Goal: Transaction & Acquisition: Purchase product/service

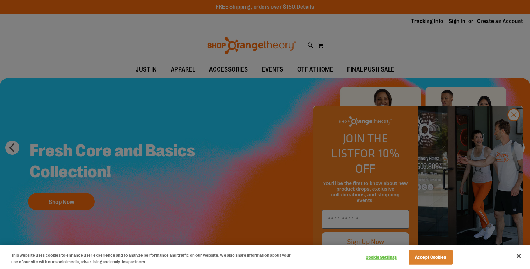
click at [429, 256] on button "Accept Cookies" at bounding box center [431, 257] width 44 height 15
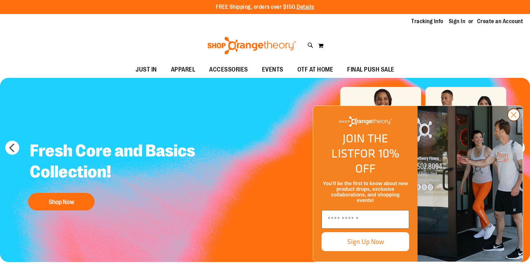
click at [515, 121] on circle "Close dialog" at bounding box center [514, 115] width 12 height 12
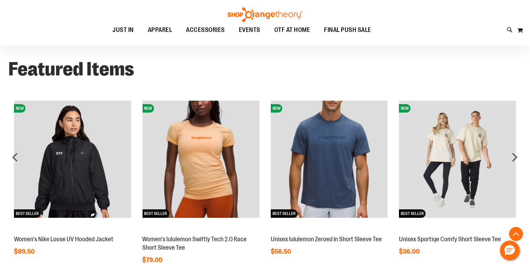
scroll to position [519, 0]
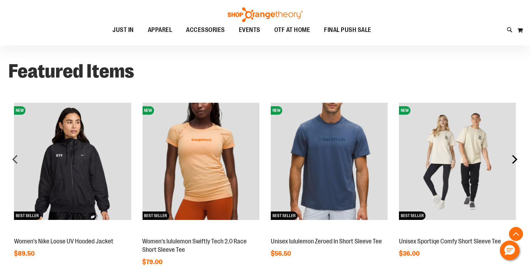
click at [515, 161] on div "next" at bounding box center [515, 159] width 14 height 14
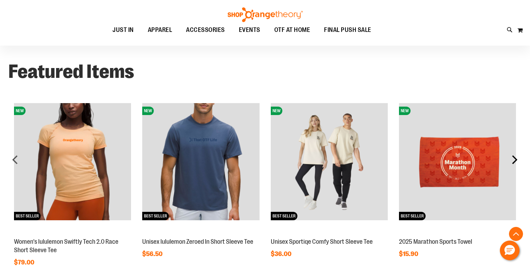
click at [515, 161] on div "next" at bounding box center [515, 159] width 14 height 14
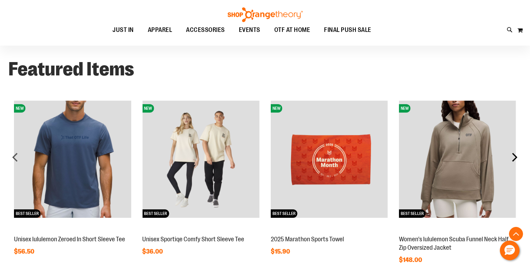
scroll to position [522, 0]
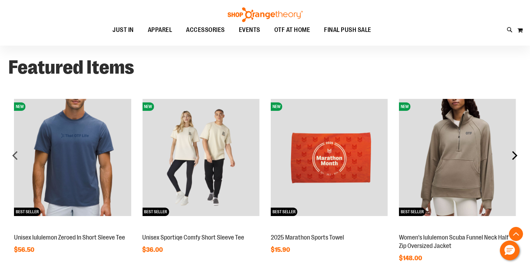
click at [515, 161] on div "next" at bounding box center [515, 155] width 14 height 14
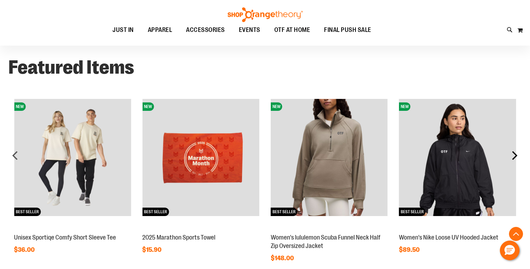
scroll to position [522, 0]
click at [515, 156] on div "next" at bounding box center [515, 155] width 14 height 14
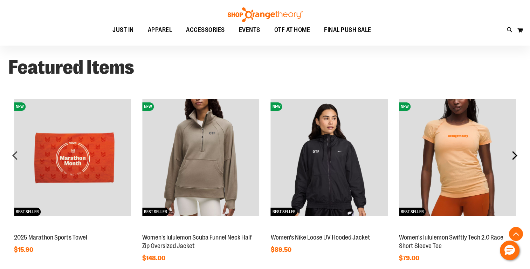
scroll to position [522, 0]
click at [515, 156] on div "next" at bounding box center [515, 155] width 14 height 14
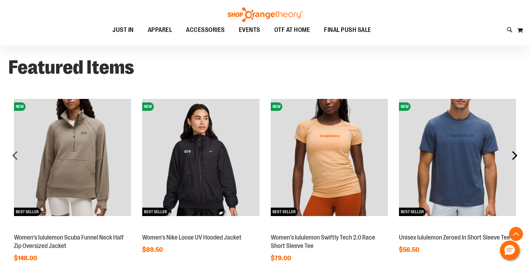
click at [515, 156] on div "next" at bounding box center [515, 155] width 14 height 14
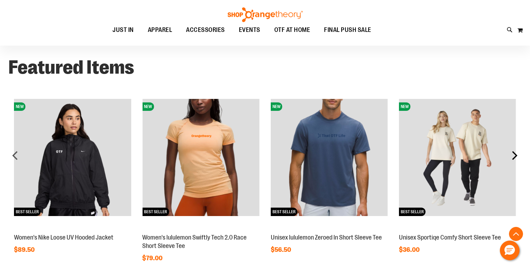
click at [515, 156] on div "next" at bounding box center [515, 155] width 14 height 14
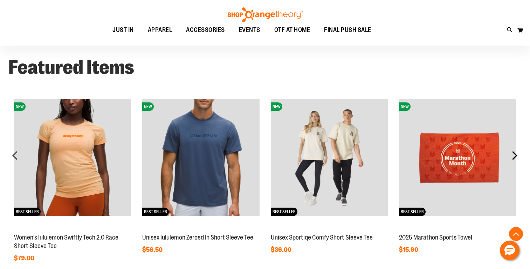
scroll to position [521, 0]
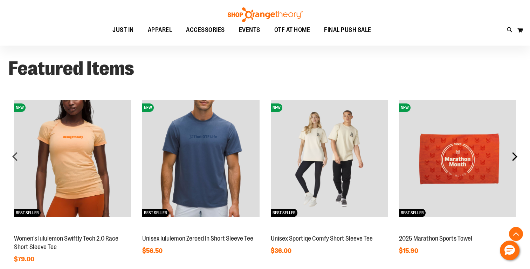
click at [515, 156] on div "next" at bounding box center [515, 156] width 14 height 14
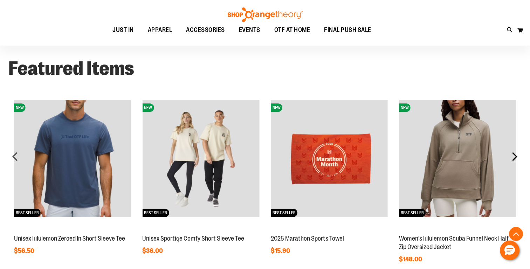
scroll to position [521, 0]
click at [515, 156] on div "next" at bounding box center [515, 156] width 14 height 14
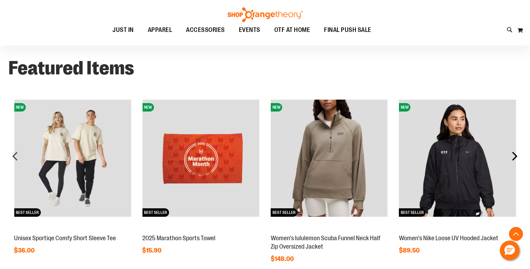
scroll to position [522, 0]
click at [515, 156] on div "next" at bounding box center [515, 156] width 14 height 14
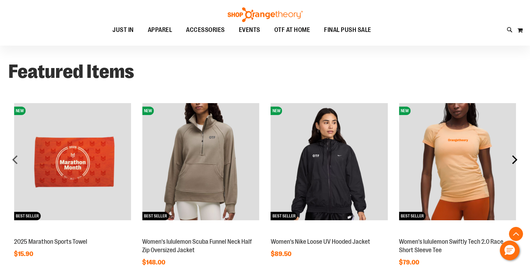
scroll to position [518, 0]
click at [515, 156] on div "next" at bounding box center [515, 159] width 14 height 14
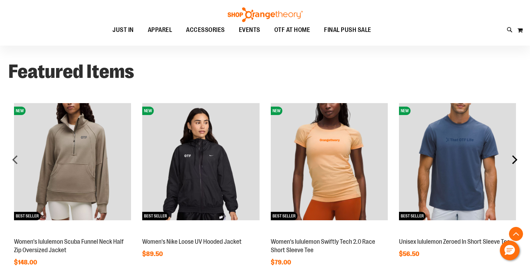
click at [515, 156] on div "next" at bounding box center [515, 159] width 14 height 14
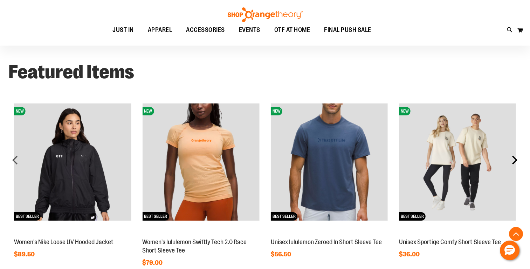
click at [515, 156] on div "next" at bounding box center [515, 160] width 14 height 14
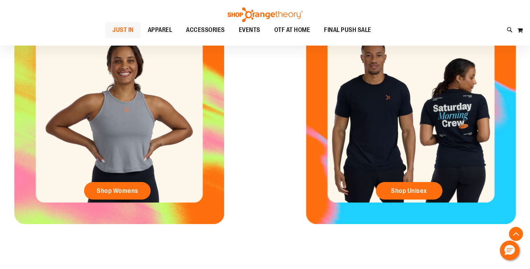
scroll to position [305, 0]
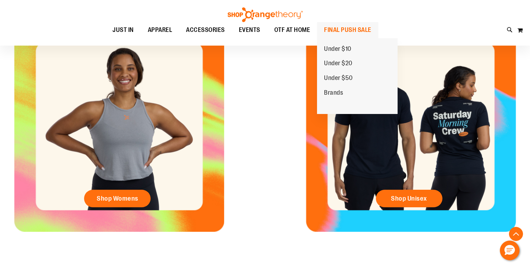
click at [361, 28] on span "FINAL PUSH SALE" at bounding box center [347, 30] width 47 height 16
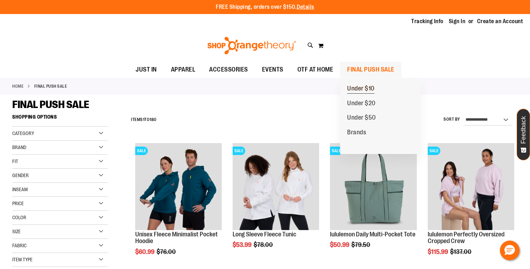
click at [361, 86] on span "Under $10" at bounding box center [360, 89] width 27 height 9
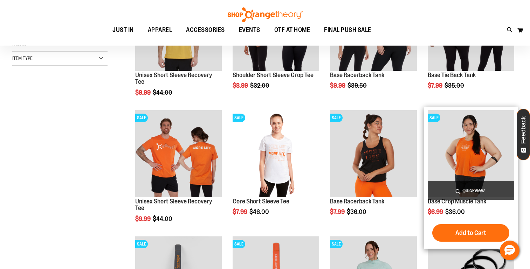
scroll to position [90, 0]
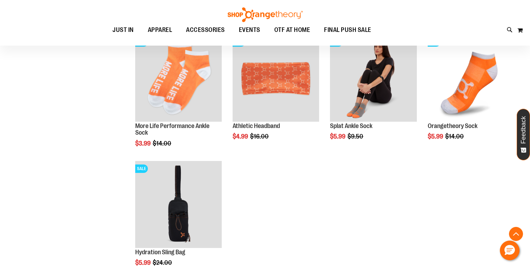
scroll to position [402, 0]
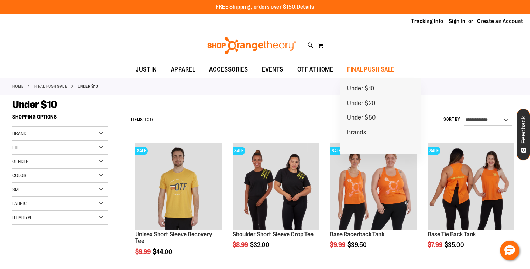
click at [366, 102] on span "Under $20" at bounding box center [361, 104] width 28 height 9
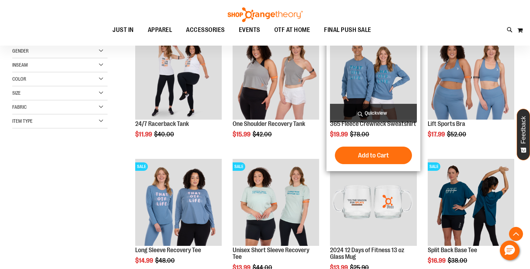
scroll to position [111, 0]
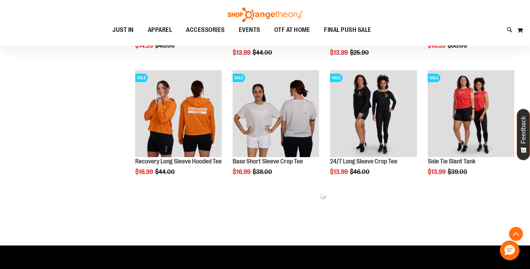
scroll to position [336, 0]
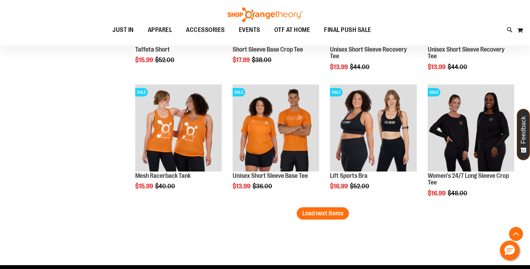
scroll to position [1069, 0]
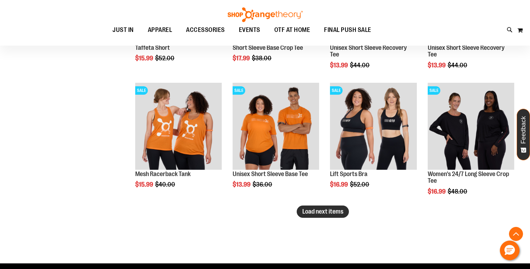
click at [333, 214] on span "Load next items" at bounding box center [322, 211] width 41 height 7
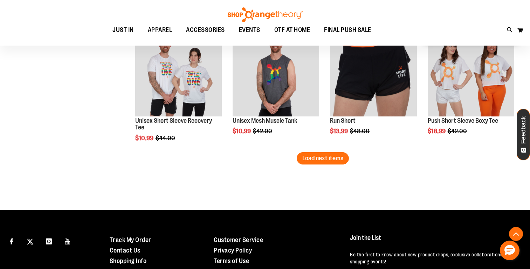
scroll to position [1504, 0]
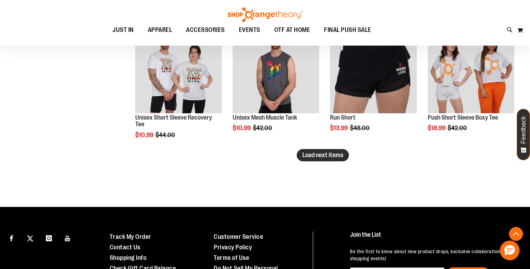
click at [328, 157] on span "Load next items" at bounding box center [322, 154] width 41 height 7
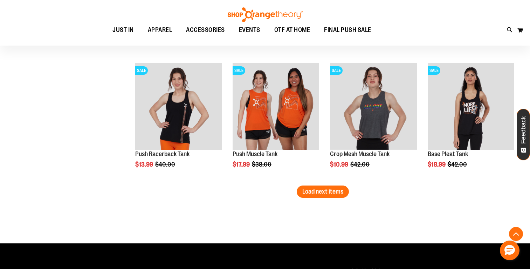
scroll to position [1867, 0]
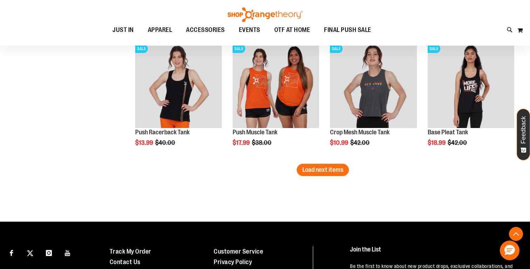
click at [324, 167] on span "Load next items" at bounding box center [322, 169] width 41 height 7
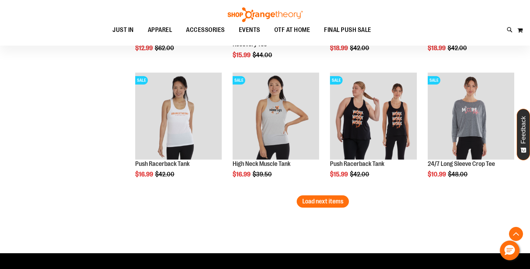
scroll to position [2228, 0]
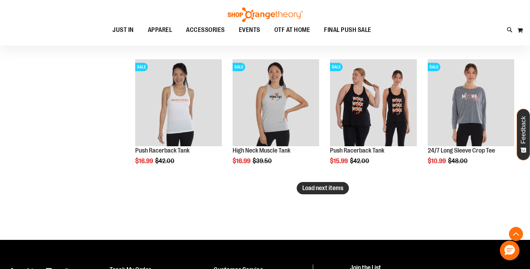
click at [324, 189] on span "Load next items" at bounding box center [322, 187] width 41 height 7
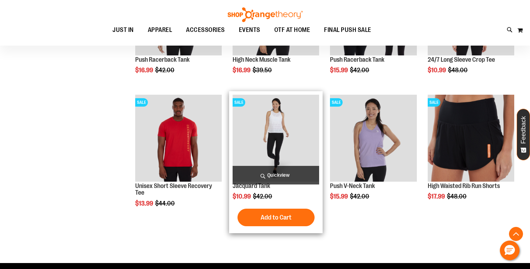
scroll to position [2320, 0]
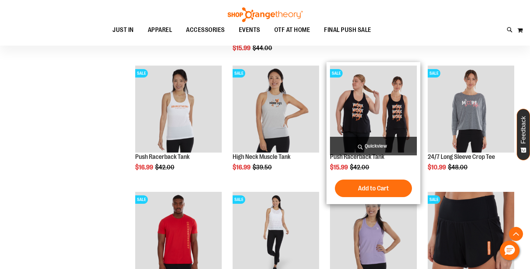
scroll to position [2219, 0]
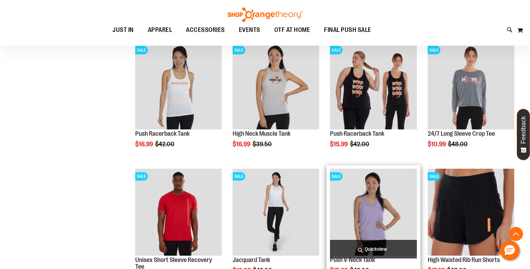
scroll to position [2244, 0]
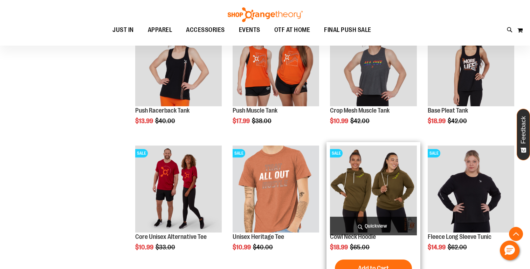
scroll to position [1861, 0]
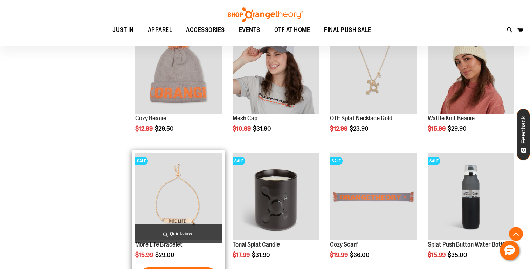
scroll to position [620, 0]
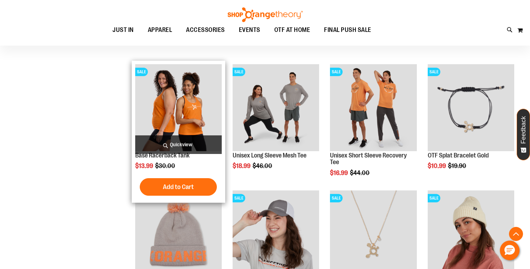
scroll to position [454, 0]
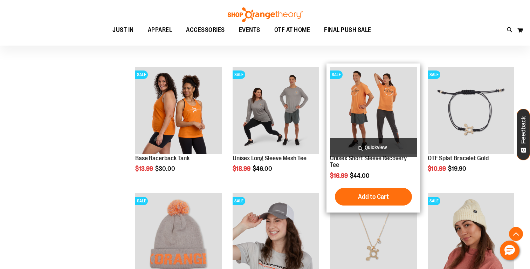
click at [354, 131] on img "product" at bounding box center [373, 110] width 87 height 87
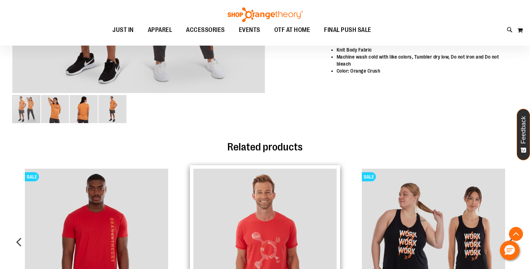
scroll to position [295, 0]
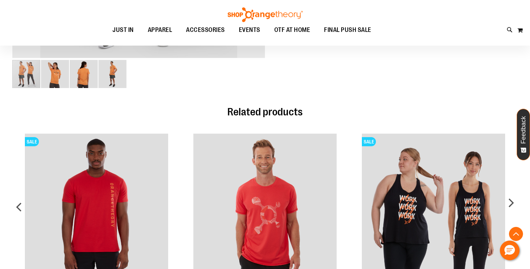
click at [52, 73] on img "image 2 of 4" at bounding box center [55, 74] width 28 height 28
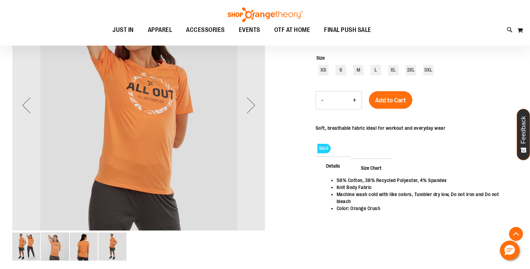
scroll to position [118, 0]
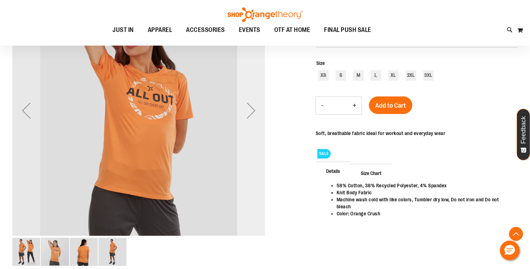
click at [254, 109] on div "Next" at bounding box center [251, 110] width 28 height 28
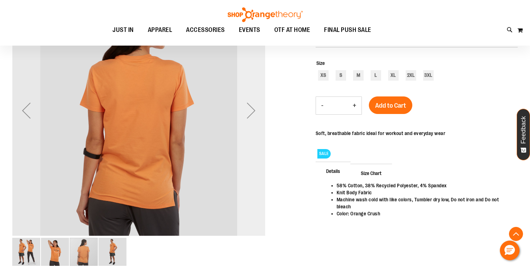
click at [253, 110] on div "Next" at bounding box center [251, 110] width 28 height 28
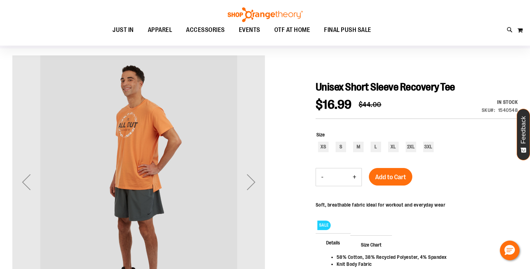
scroll to position [45, 0]
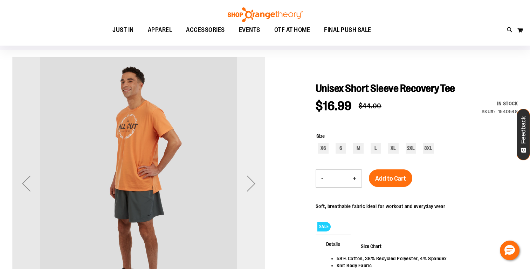
click at [254, 180] on div "Next" at bounding box center [251, 183] width 28 height 28
